Goal: Transaction & Acquisition: Purchase product/service

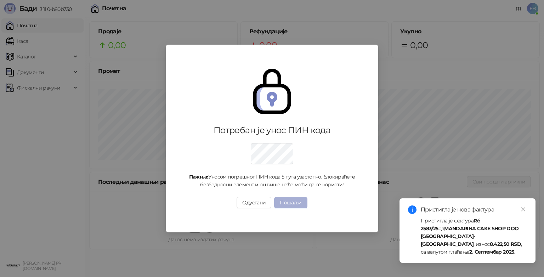
click at [295, 204] on button "Пошаљи" at bounding box center [290, 202] width 33 height 11
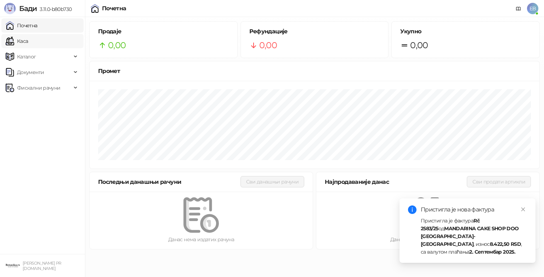
click at [26, 41] on link "Каса" at bounding box center [17, 41] width 22 height 14
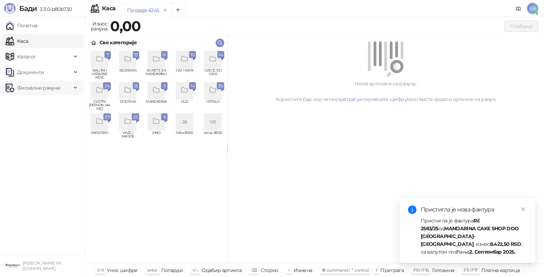
click at [76, 88] on icon at bounding box center [76, 88] width 4 height 0
click at [46, 119] on link "По данима" at bounding box center [27, 119] width 38 height 14
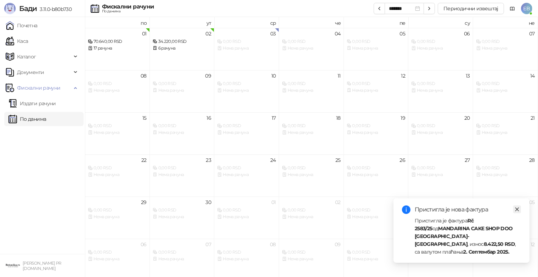
click at [517, 212] on icon "close" at bounding box center [516, 209] width 5 height 5
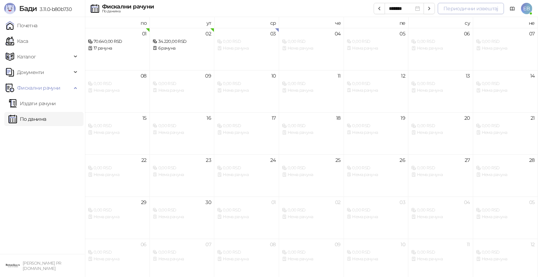
click at [467, 11] on button "Периодични извештај" at bounding box center [470, 8] width 66 height 11
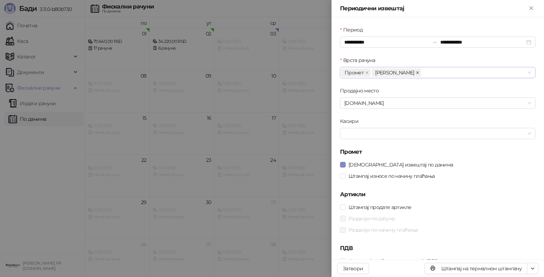
click at [415, 73] on icon "close" at bounding box center [417, 73] width 4 height 4
click at [365, 176] on span "Штампај износе по начину плаћања" at bounding box center [391, 176] width 92 height 8
click at [371, 209] on span "Штампај продате артикле" at bounding box center [379, 207] width 68 height 8
click at [368, 219] on span "Раздвоји по датуму" at bounding box center [371, 218] width 52 height 8
click at [368, 231] on span "Раздвоји по начину плаћања" at bounding box center [382, 230] width 75 height 8
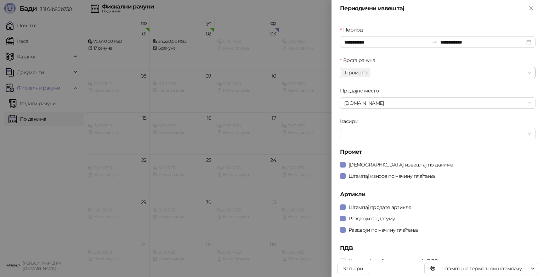
scroll to position [7, 0]
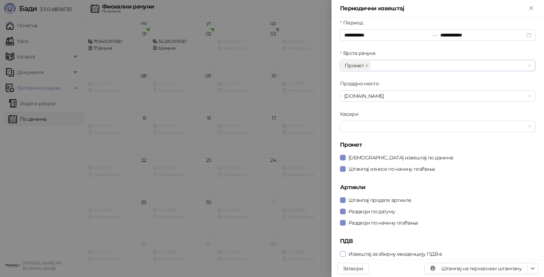
click at [391, 254] on span "Извештај за збирну евиденцију ПДВ-а" at bounding box center [394, 254] width 99 height 8
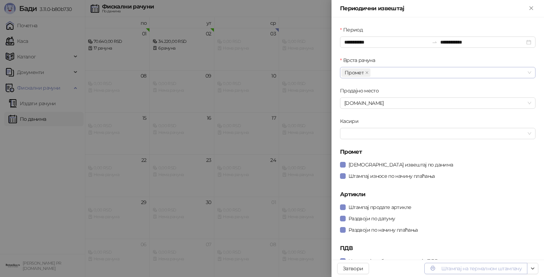
scroll to position [0, 0]
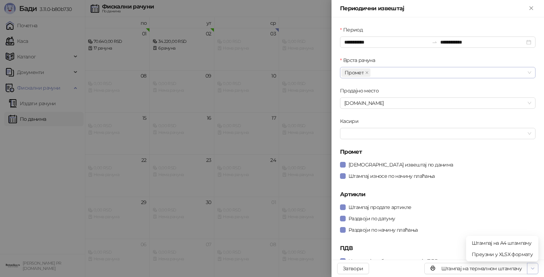
click at [531, 269] on icon "button" at bounding box center [532, 268] width 6 height 6
click at [522, 243] on span "Штампај на А4 штампачу" at bounding box center [501, 243] width 61 height 8
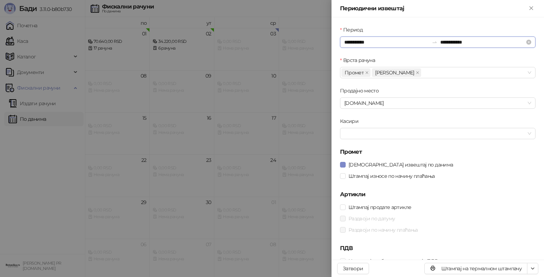
click at [347, 42] on input "**********" at bounding box center [386, 42] width 85 height 8
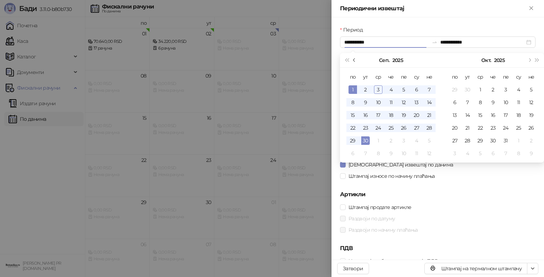
click at [354, 59] on span "Претходни месец (PageUp)" at bounding box center [355, 60] width 4 height 4
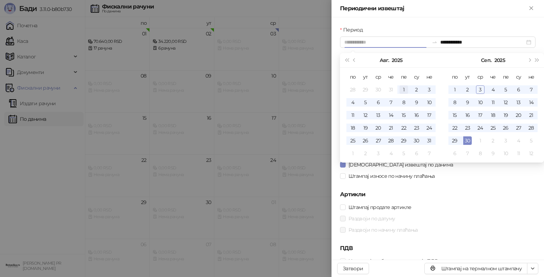
type input "**********"
click at [404, 90] on div "1" at bounding box center [403, 89] width 8 height 8
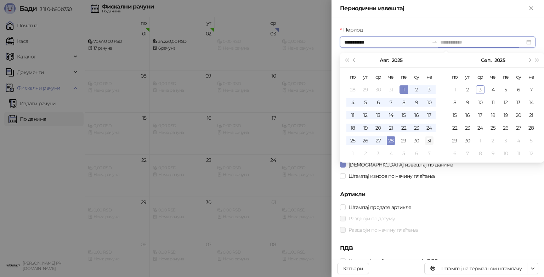
type input "**********"
click at [429, 139] on div "31" at bounding box center [429, 140] width 8 height 8
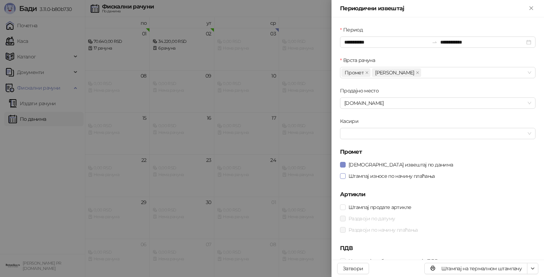
click at [404, 178] on span "Штампај износе по начину плаћања" at bounding box center [391, 176] width 92 height 8
click at [380, 204] on span "Штампај продате артикле" at bounding box center [379, 207] width 68 height 8
click at [367, 218] on span "Раздвоји по датуму" at bounding box center [371, 218] width 52 height 8
click at [370, 231] on span "Раздвоји по начину плаћања" at bounding box center [382, 230] width 75 height 8
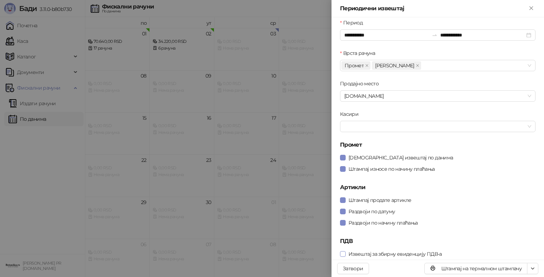
click at [402, 253] on span "Извештај за збирну евиденцију ПДВ-а" at bounding box center [394, 254] width 99 height 8
click at [526, 241] on span "Штампај на А4 штампачу" at bounding box center [501, 243] width 61 height 8
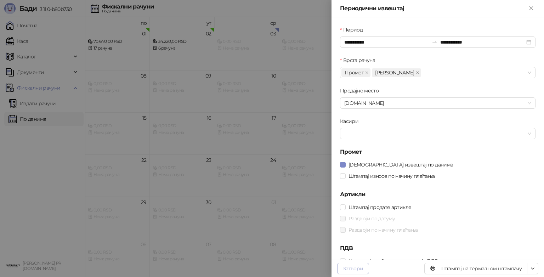
click at [356, 269] on button "Затвори" at bounding box center [353, 268] width 32 height 11
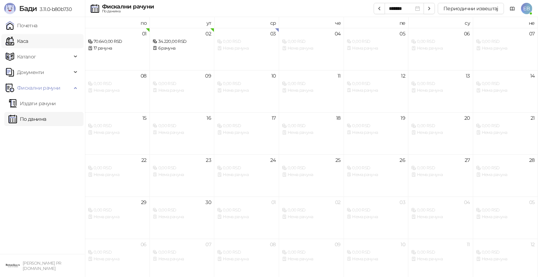
click at [28, 42] on link "Каса" at bounding box center [17, 41] width 22 height 14
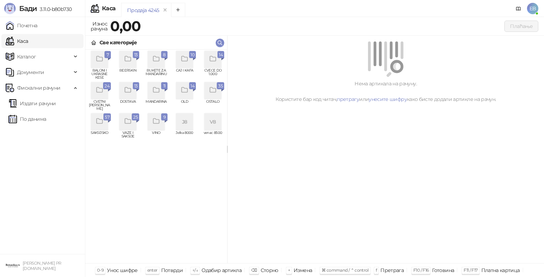
click at [212, 67] on div "grid" at bounding box center [212, 59] width 17 height 17
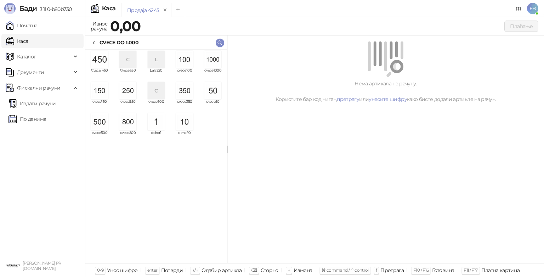
click at [212, 61] on img "grid" at bounding box center [212, 59] width 17 height 17
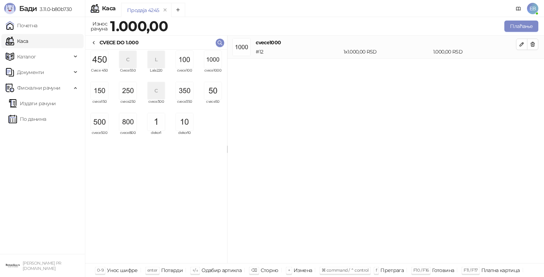
click at [180, 93] on img "grid" at bounding box center [184, 90] width 17 height 17
click at [217, 92] on img "grid" at bounding box center [212, 90] width 17 height 17
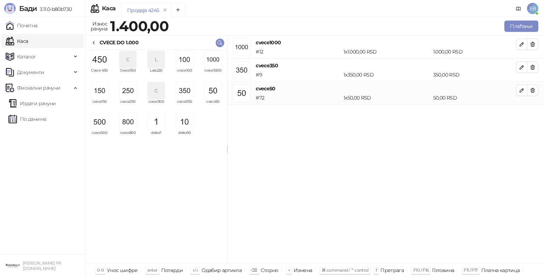
click at [517, 20] on div "Плаћање" at bounding box center [354, 26] width 369 height 14
click at [515, 23] on button "Плаћање" at bounding box center [521, 26] width 34 height 11
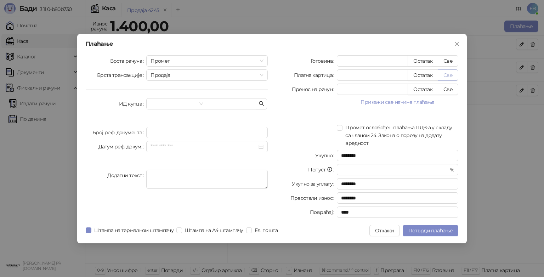
click at [451, 74] on button "Све" at bounding box center [447, 74] width 21 height 11
type input "****"
click at [418, 233] on span "Потврди плаћање" at bounding box center [430, 230] width 44 height 6
